Goal: Task Accomplishment & Management: Complete application form

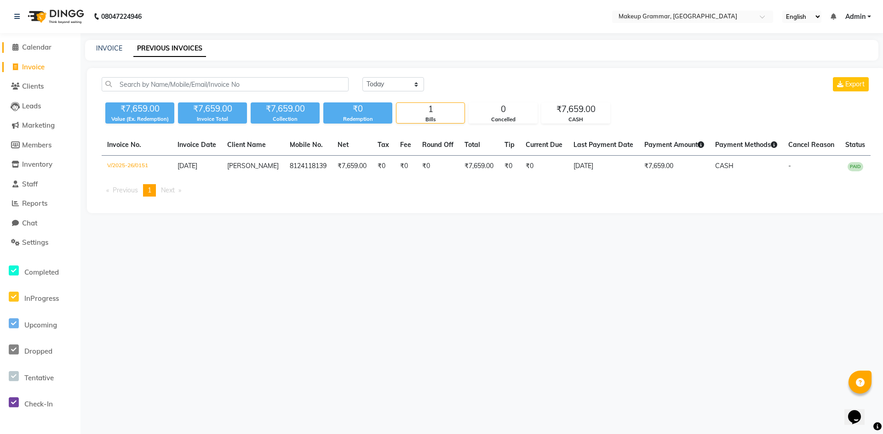
click at [37, 45] on span "Calendar" at bounding box center [36, 47] width 29 height 9
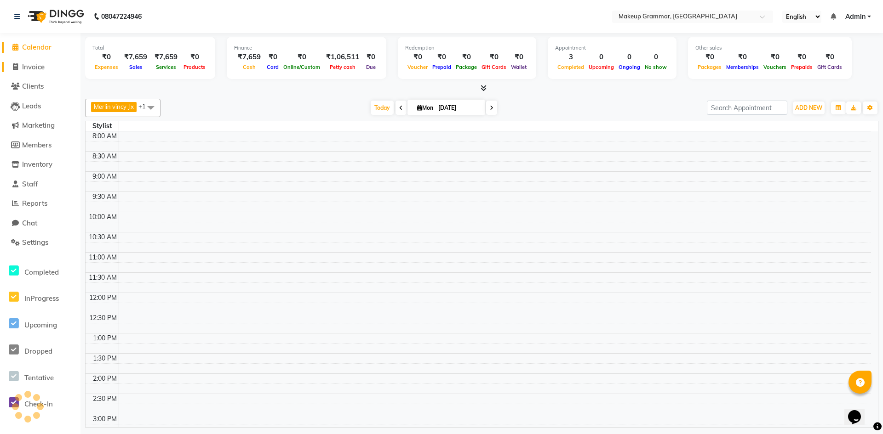
click at [40, 69] on span "Invoice" at bounding box center [33, 67] width 23 height 9
select select "service"
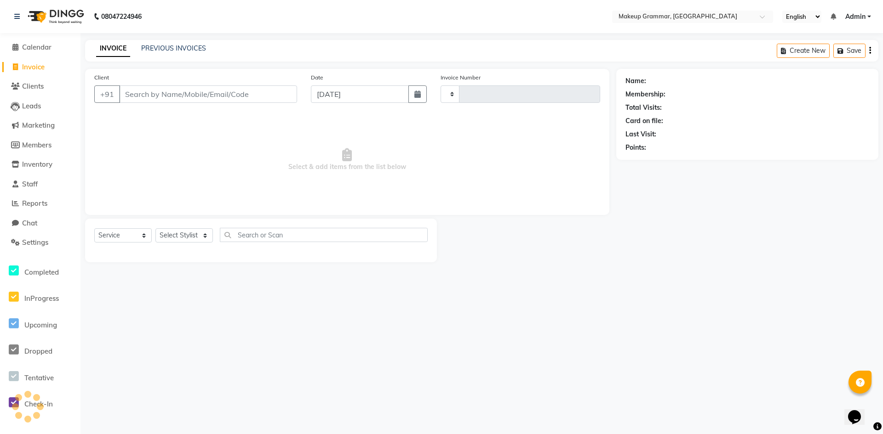
type input "0152"
select select "8477"
click at [174, 75] on div "Client +91" at bounding box center [195, 92] width 217 height 38
drag, startPoint x: 25, startPoint y: 65, endPoint x: 35, endPoint y: 64, distance: 10.1
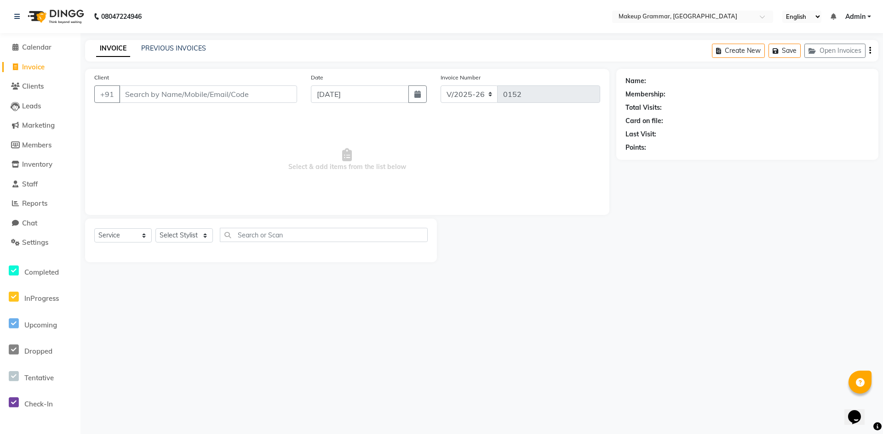
click at [25, 66] on span "Invoice" at bounding box center [33, 67] width 23 height 9
select select "service"
type input "0152"
select select "8477"
click at [206, 50] on div "INVOICE PREVIOUS INVOICES" at bounding box center [151, 49] width 132 height 11
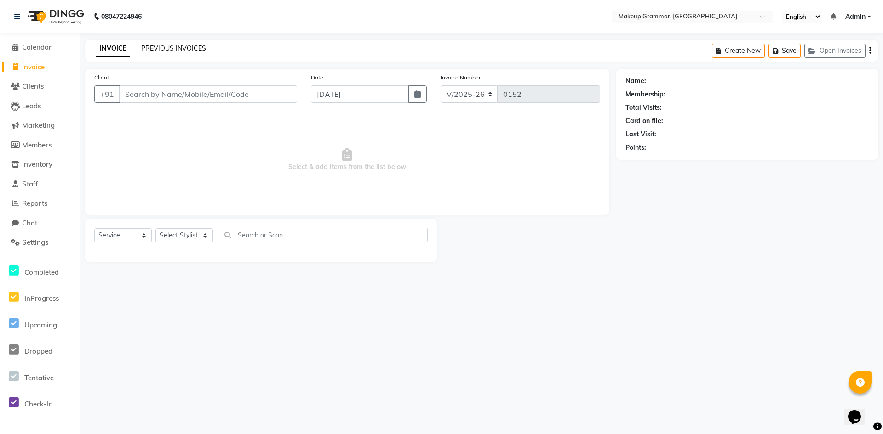
click at [152, 49] on link "PREVIOUS INVOICES" at bounding box center [173, 48] width 65 height 8
